Goal: Task Accomplishment & Management: Manage account settings

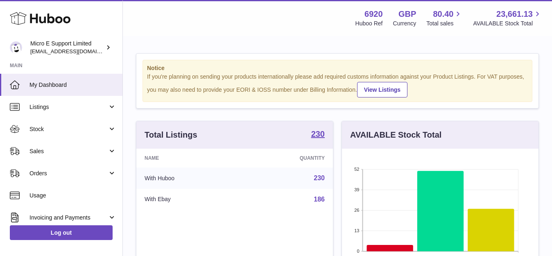
scroll to position [128, 197]
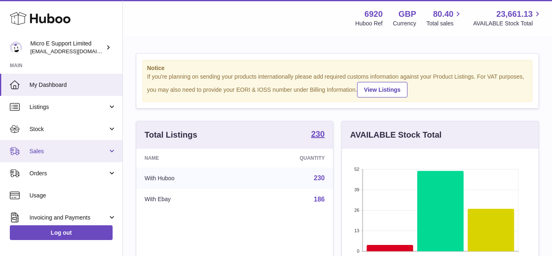
click at [73, 150] on span "Sales" at bounding box center [69, 152] width 78 height 8
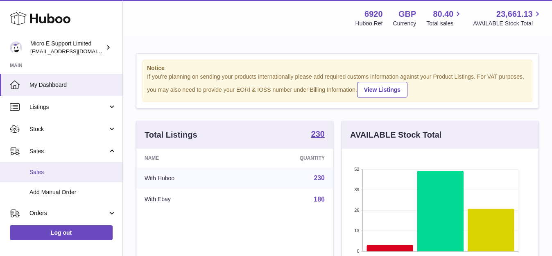
click at [47, 171] on span "Sales" at bounding box center [73, 172] width 87 height 8
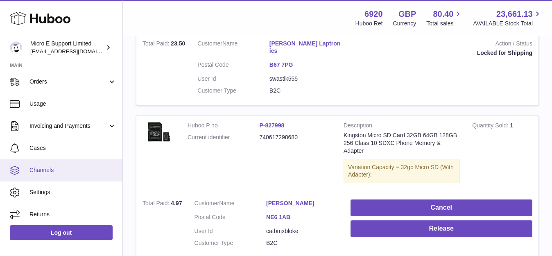
scroll to position [134, 0]
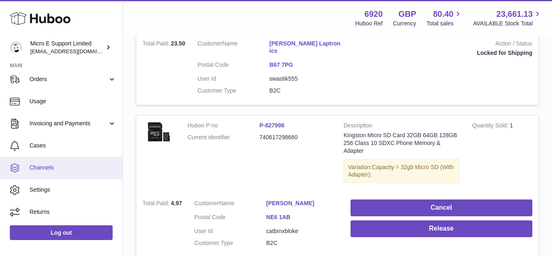
click at [39, 164] on span "Channels" at bounding box center [73, 168] width 87 height 8
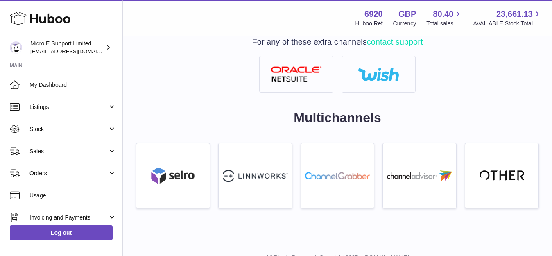
scroll to position [334, 0]
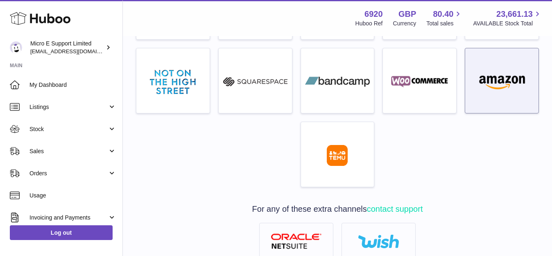
click at [509, 94] on div at bounding box center [502, 83] width 65 height 52
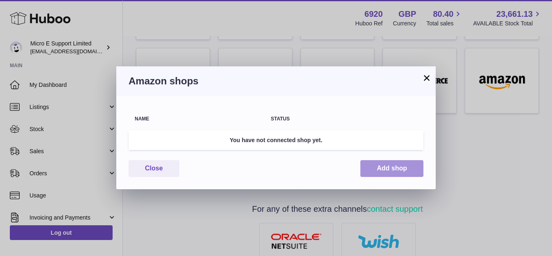
click at [390, 169] on button "Add shop" at bounding box center [392, 168] width 63 height 17
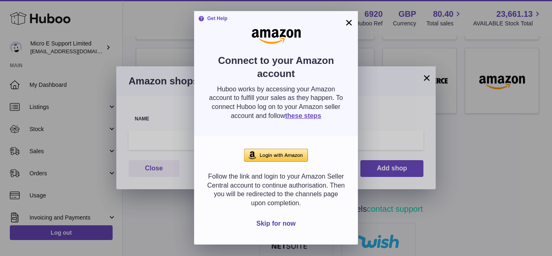
click at [275, 157] on img at bounding box center [276, 155] width 64 height 13
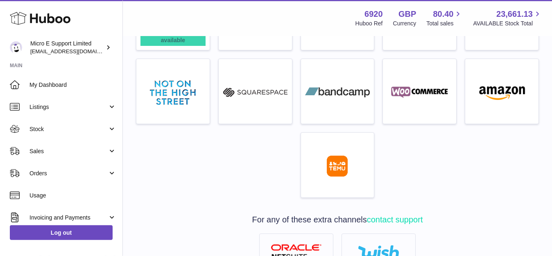
scroll to position [293, 0]
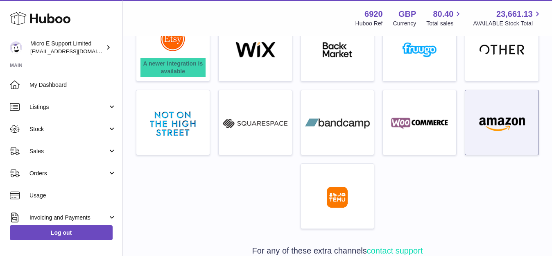
click at [495, 125] on img at bounding box center [502, 123] width 65 height 15
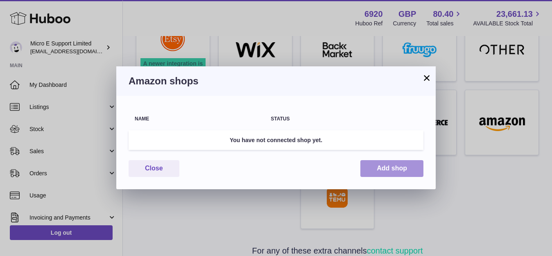
click at [393, 166] on button "Add shop" at bounding box center [392, 168] width 63 height 17
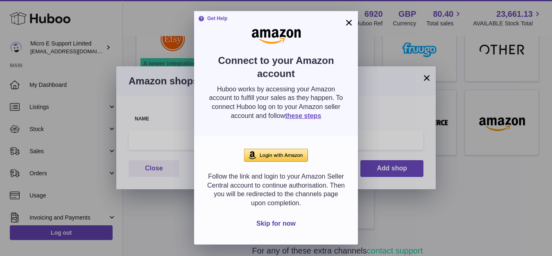
click at [280, 153] on img at bounding box center [276, 155] width 64 height 13
click at [351, 21] on button "×" at bounding box center [349, 23] width 10 height 10
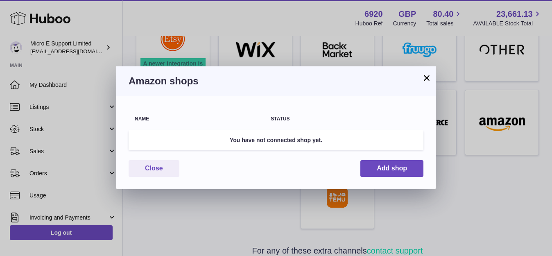
click at [427, 78] on button "×" at bounding box center [427, 78] width 10 height 10
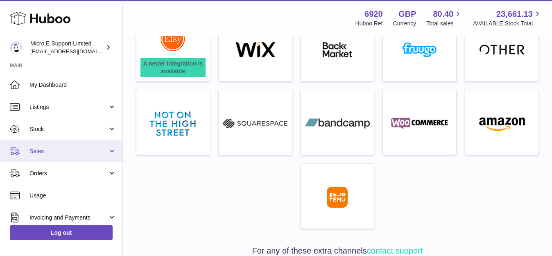
click at [73, 149] on span "Sales" at bounding box center [69, 152] width 78 height 8
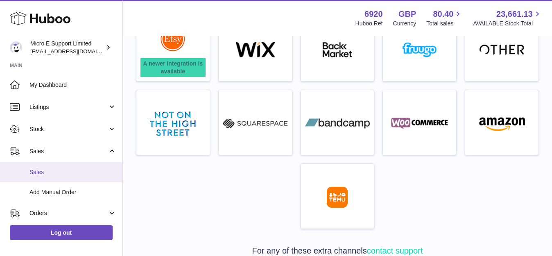
click at [37, 171] on span "Sales" at bounding box center [73, 172] width 87 height 8
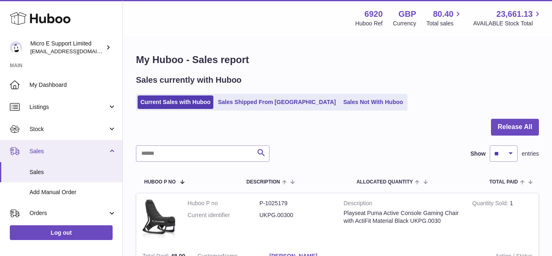
scroll to position [134, 0]
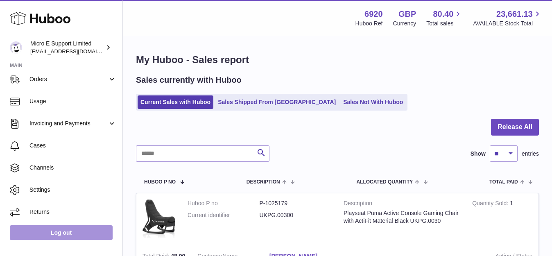
click at [58, 231] on link "Log out" at bounding box center [61, 232] width 103 height 15
